Goal: Task Accomplishment & Management: Use online tool/utility

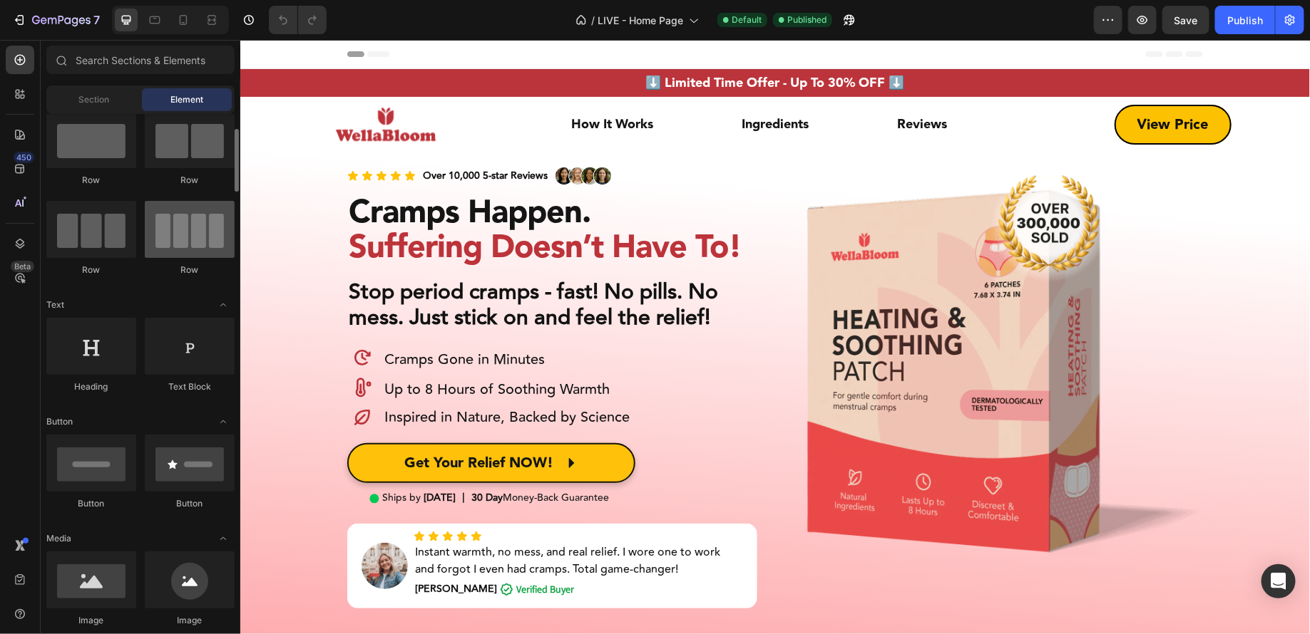
scroll to position [45, 0]
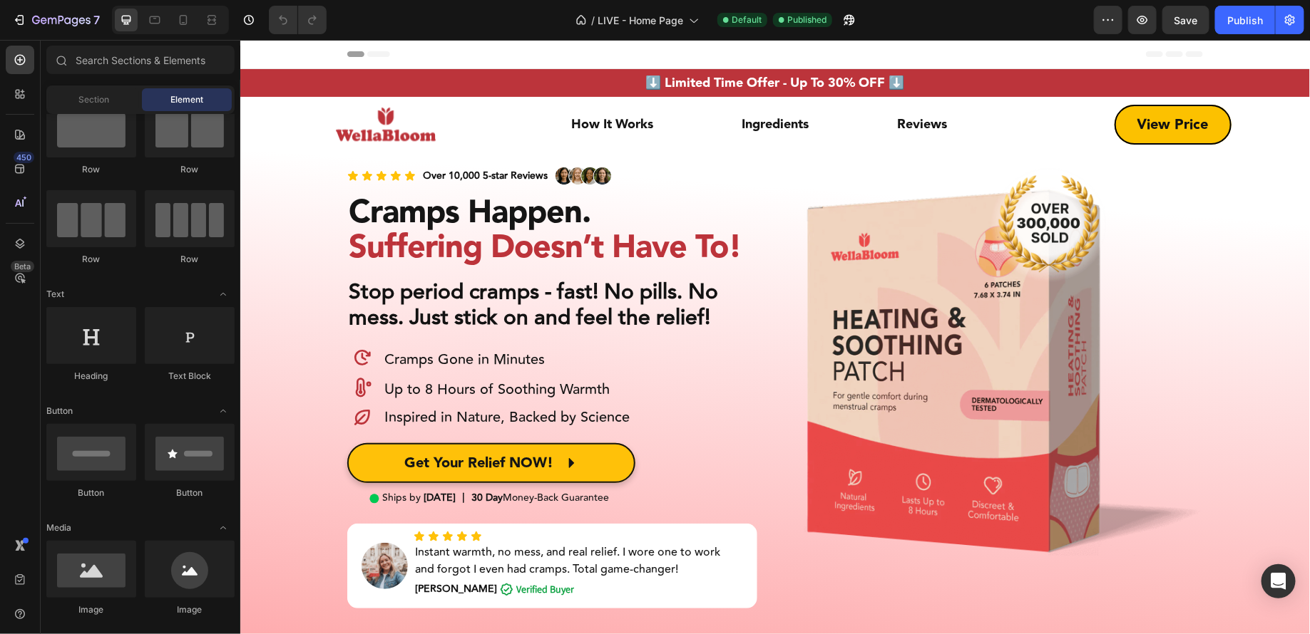
click at [139, 41] on div "Sections(18) Elements(83) Section Element Hero Section Product Detail Brands Tr…" at bounding box center [141, 337] width 200 height 595
click at [144, 52] on input "text" at bounding box center [140, 60] width 188 height 29
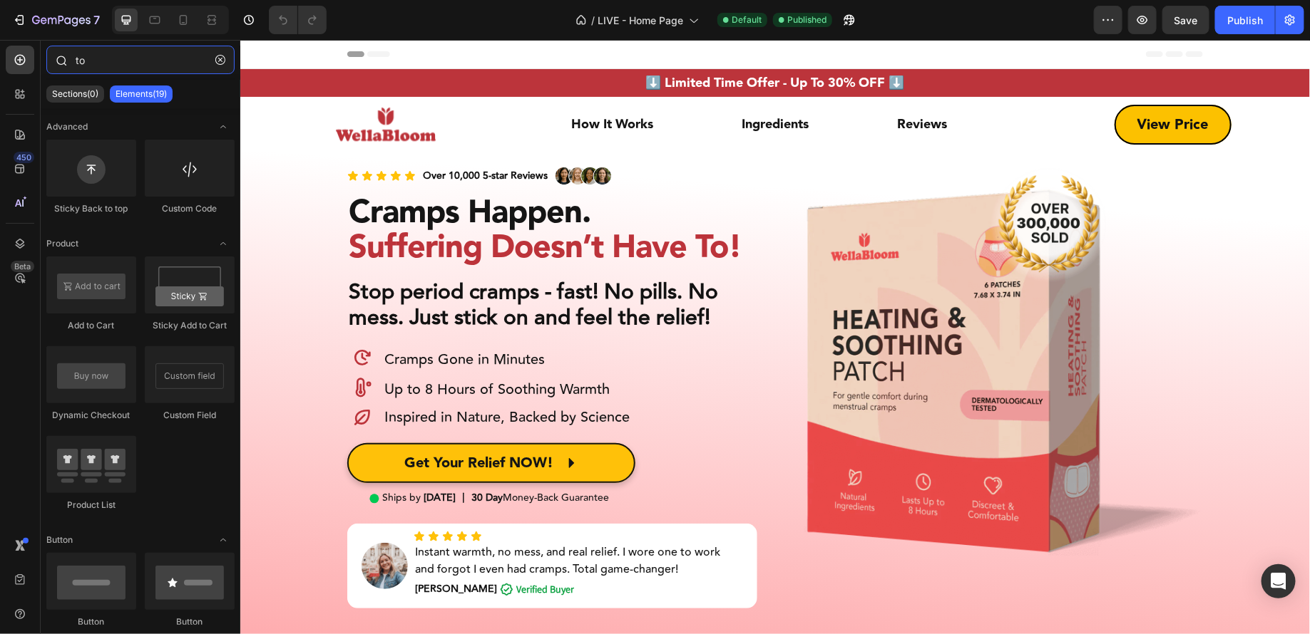
type input "t"
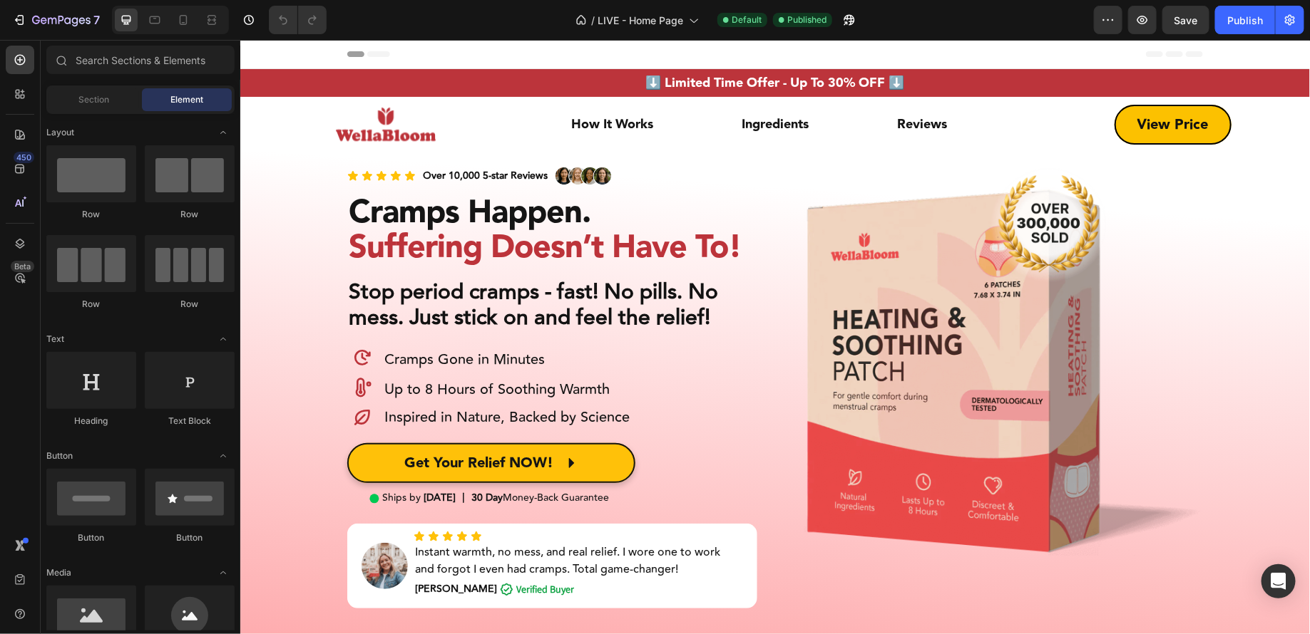
click at [1105, 51] on div "Header" at bounding box center [773, 53] width 855 height 29
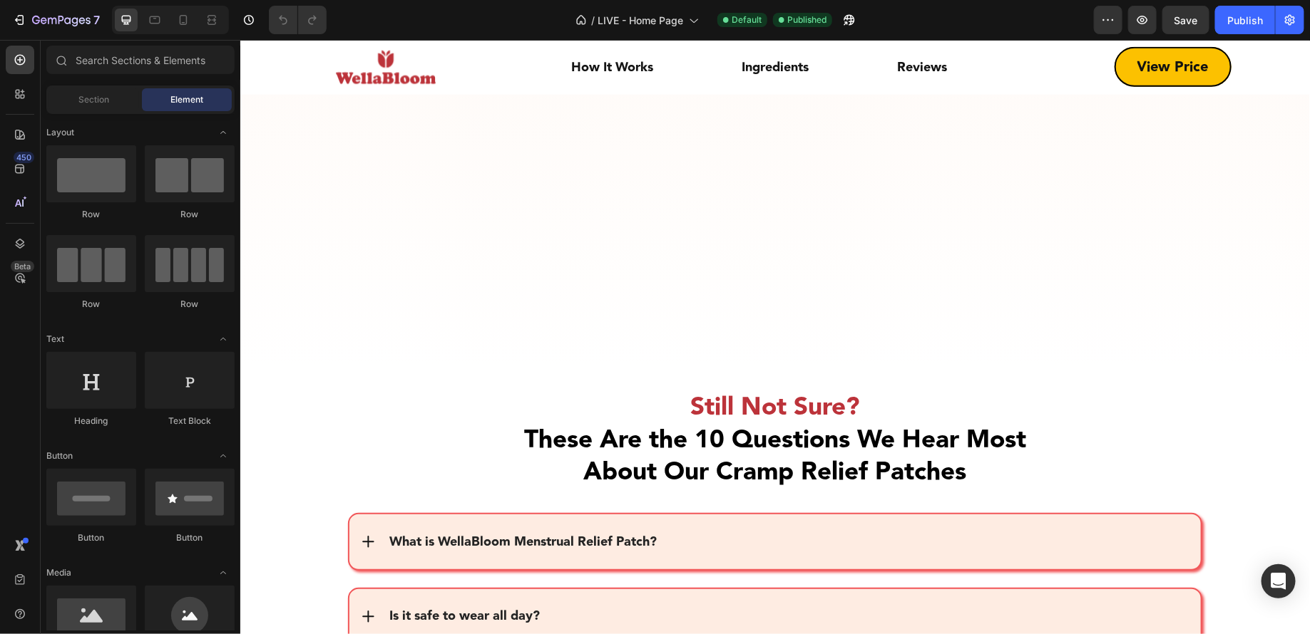
scroll to position [9170, 0]
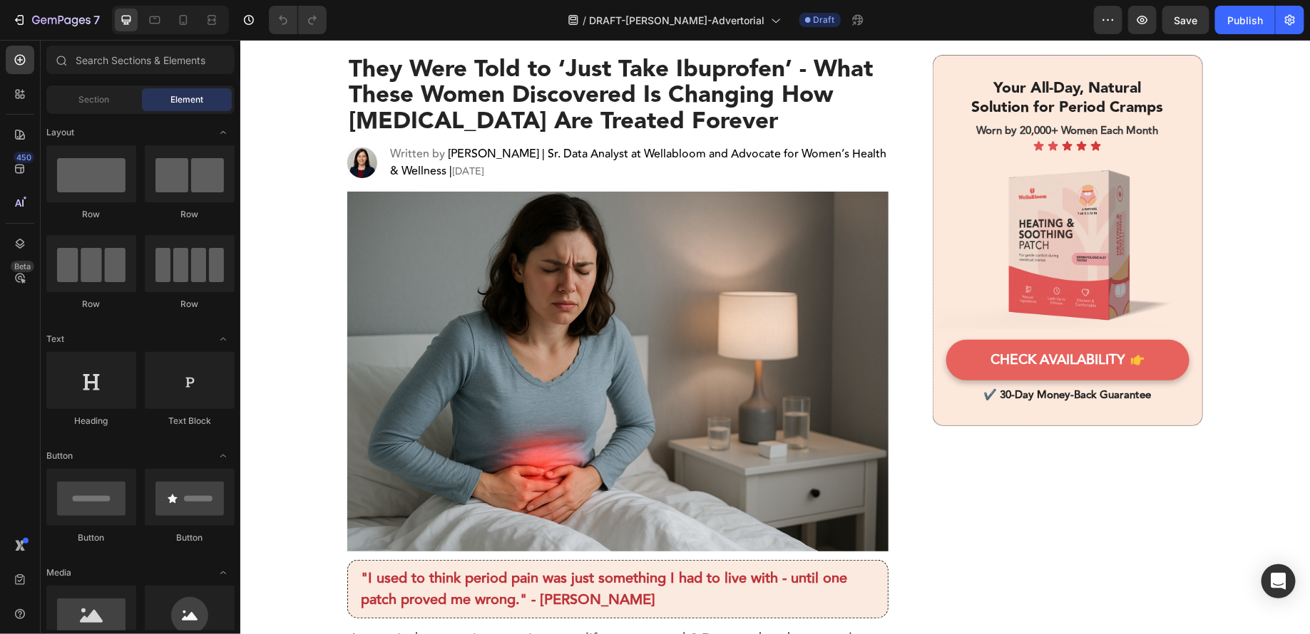
scroll to position [83, 0]
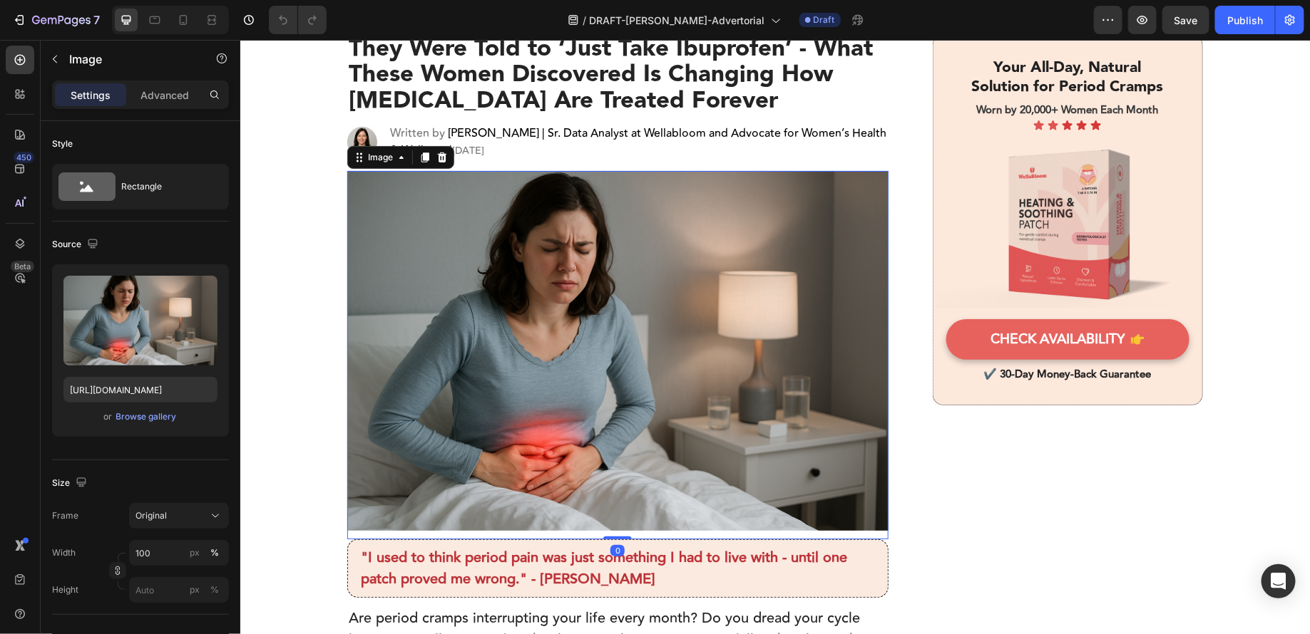
click at [624, 334] on img at bounding box center [616, 350] width 541 height 361
click at [148, 425] on div "Upload Image https://cdn.shopify.com/s/files/1/0906/6689/3698/files/gempages_56…" at bounding box center [140, 350] width 177 height 173
click at [148, 417] on div "Browse gallery" at bounding box center [146, 417] width 61 height 13
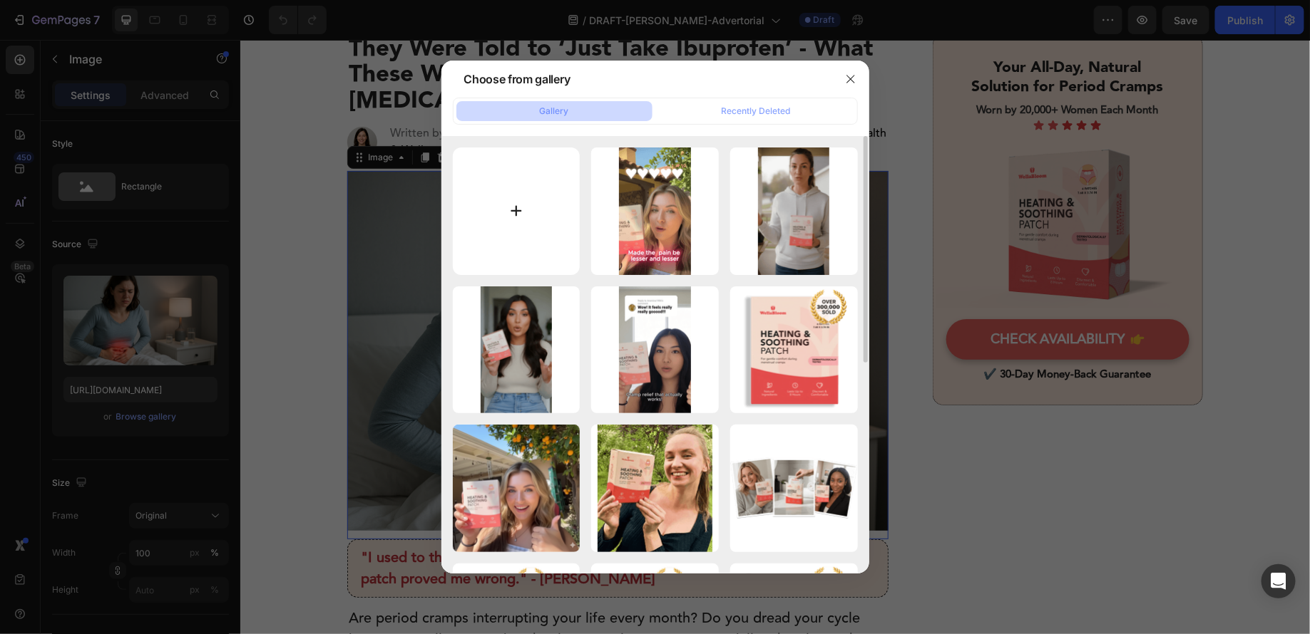
click at [474, 217] on input "file" at bounding box center [517, 212] width 128 height 128
type input "C:\fakepath\Generated Image September 27, 2025 - 9_35PM (1).png"
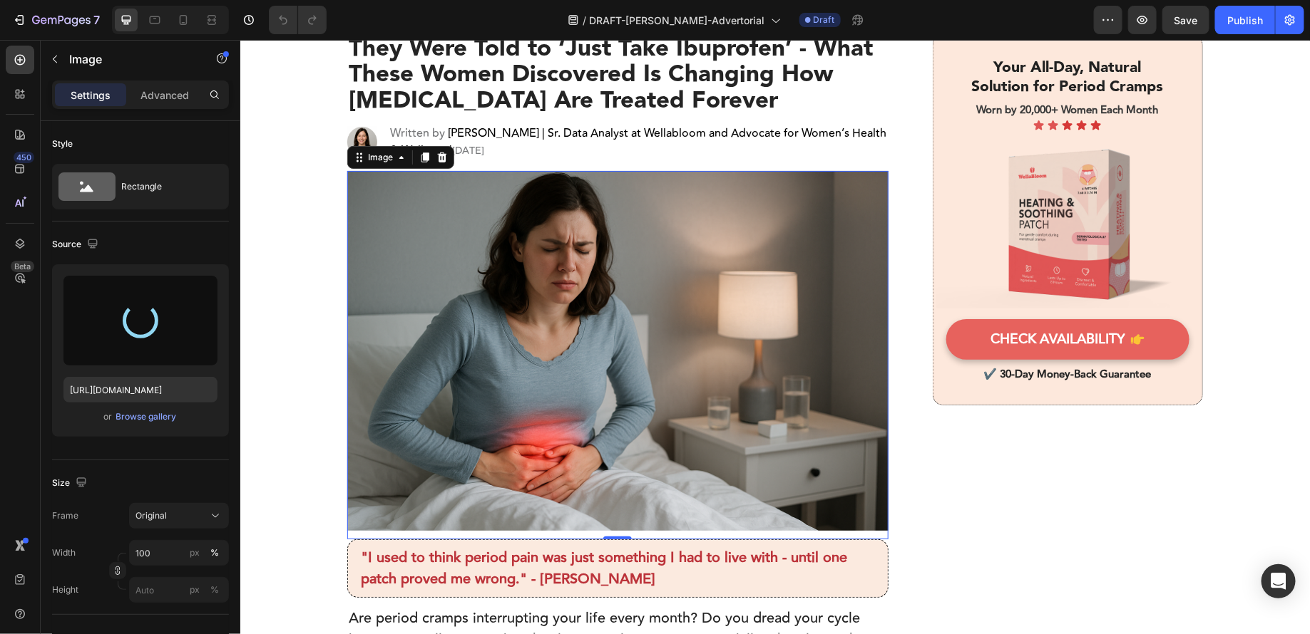
type input "https://cdn.shopify.com/s/files/1/0906/6689/3698/files/gempages_563210874899137…"
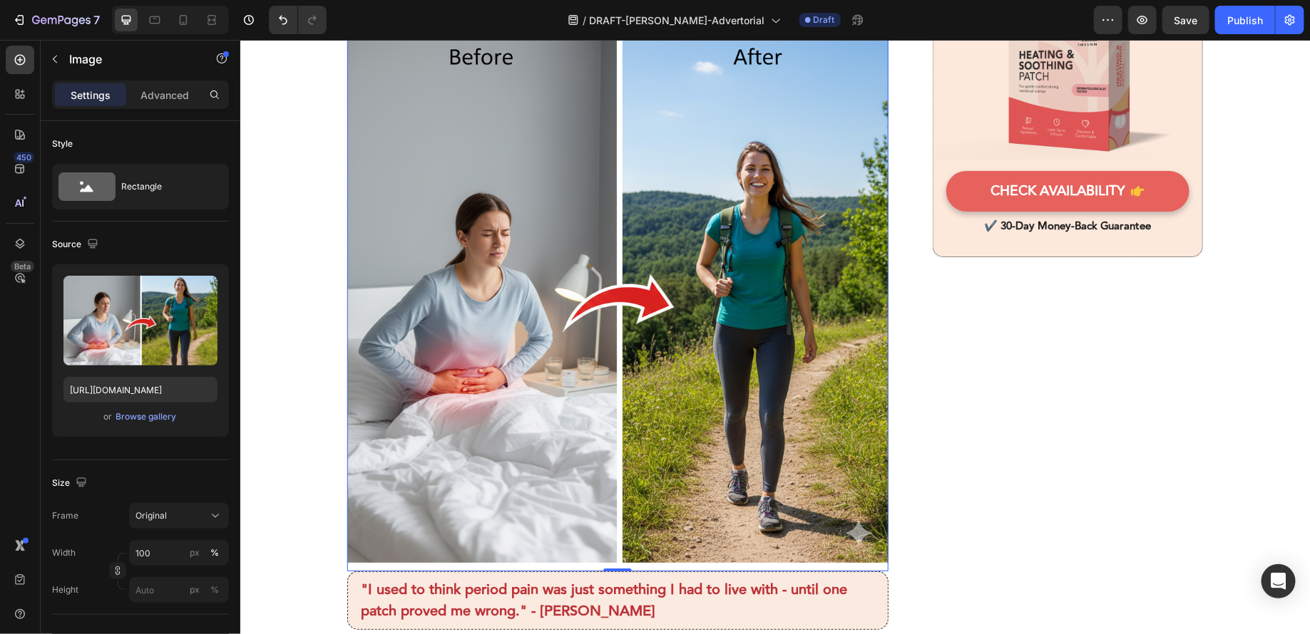
scroll to position [230, 0]
